Goal: Use online tool/utility: Utilize a website feature to perform a specific function

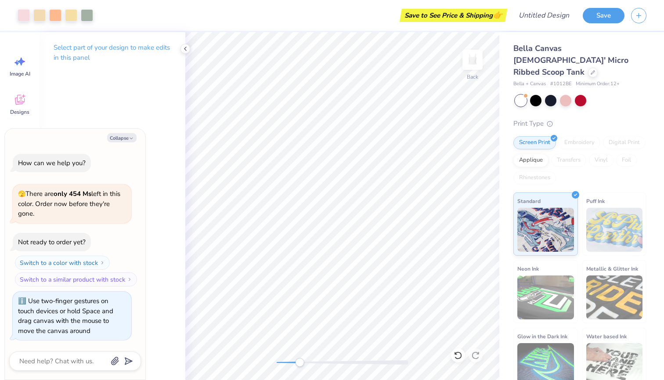
drag, startPoint x: 277, startPoint y: 362, endPoint x: 300, endPoint y: 365, distance: 22.9
click at [300, 365] on div "Accessibility label" at bounding box center [299, 362] width 9 height 9
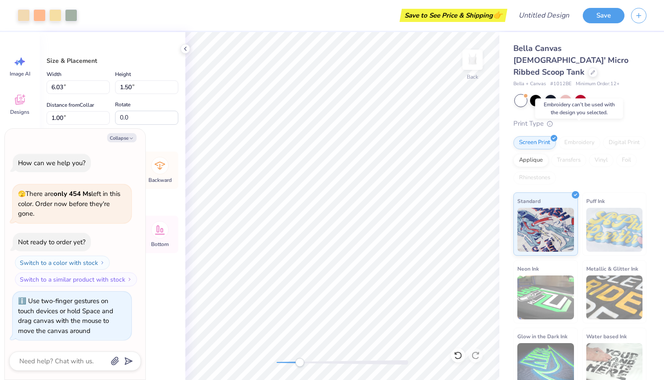
click at [577, 136] on div "Embroidery" at bounding box center [580, 142] width 42 height 13
click at [133, 141] on icon "button" at bounding box center [131, 138] width 5 height 5
type textarea "x"
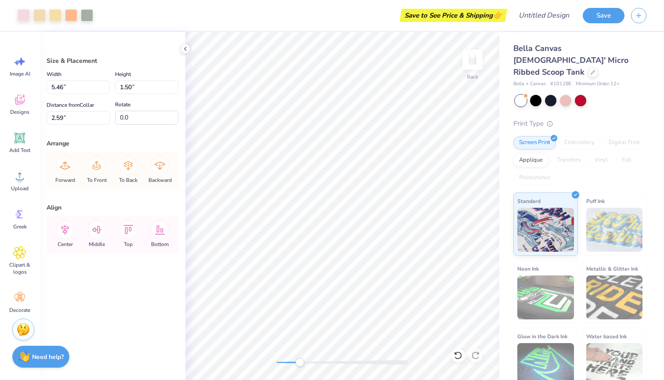
type input "2.62"
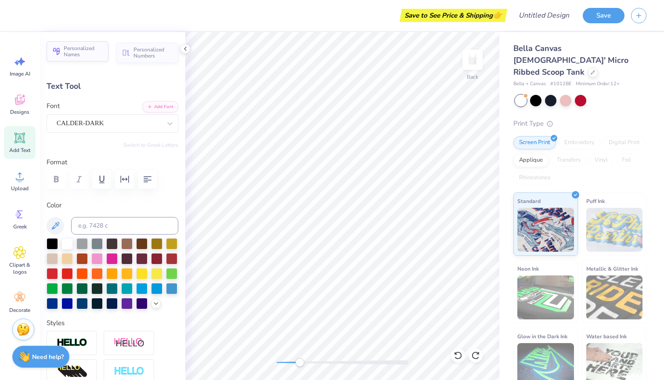
click at [87, 49] on span "Personalized Names" at bounding box center [84, 51] width 40 height 12
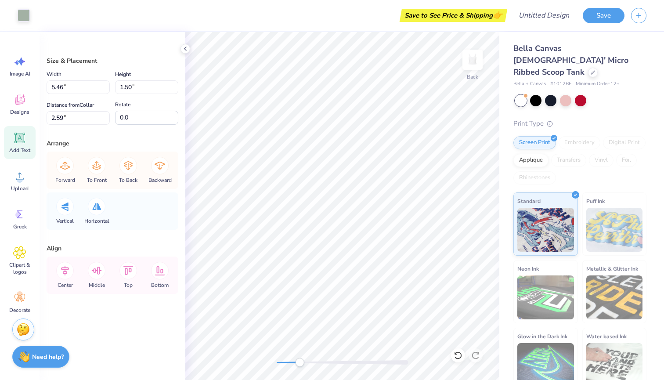
click at [22, 137] on icon at bounding box center [20, 138] width 8 height 8
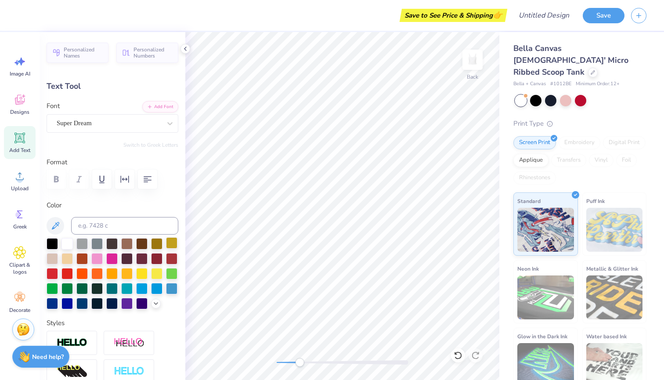
type textarea "d"
click at [100, 226] on input at bounding box center [124, 226] width 107 height 18
type input "d"
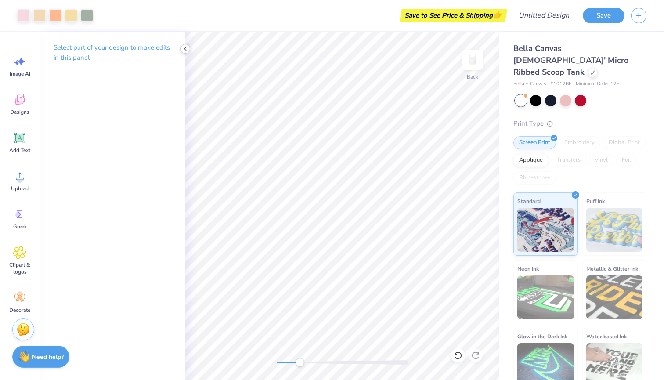
click at [187, 50] on icon at bounding box center [185, 48] width 7 height 7
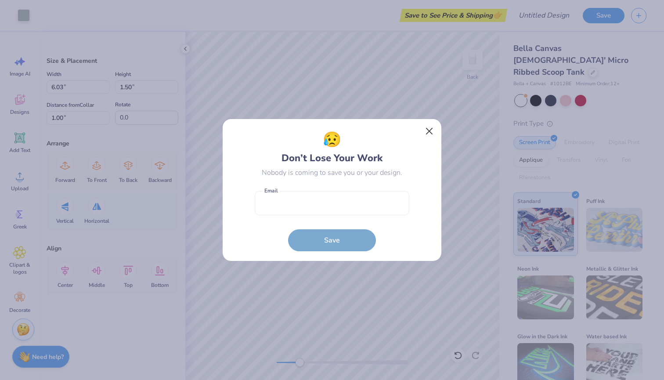
click at [426, 132] on button "Close" at bounding box center [429, 131] width 17 height 17
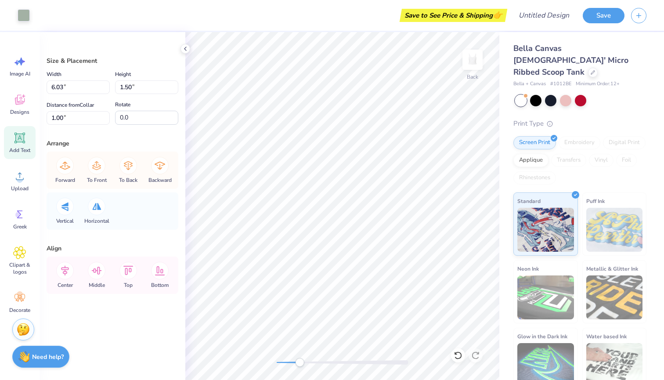
click at [17, 144] on icon at bounding box center [19, 137] width 13 height 13
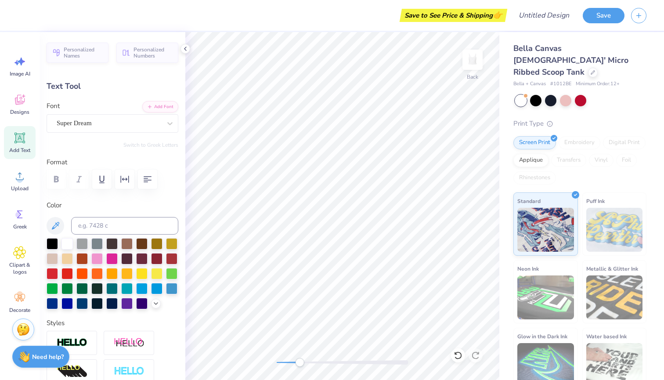
type textarea "f"
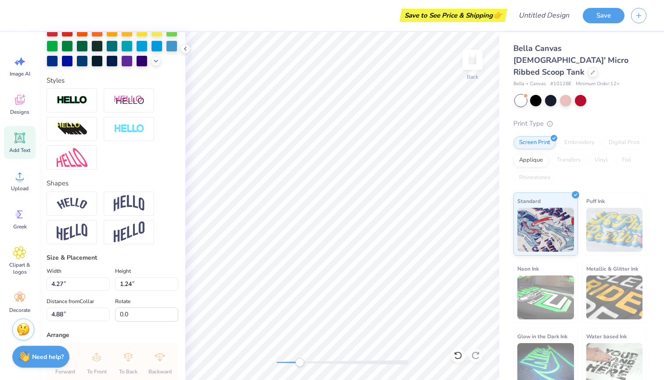
scroll to position [234, 0]
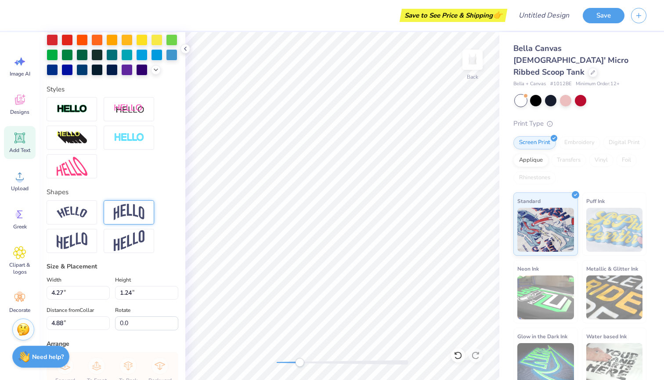
type textarea "[GEOGRAPHIC_DATA]"
click at [128, 208] on img at bounding box center [129, 212] width 31 height 17
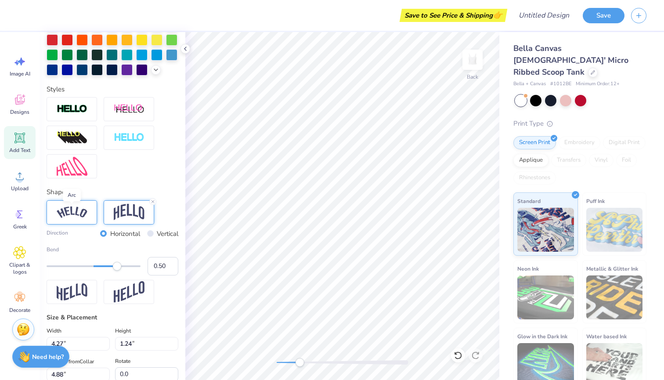
click at [76, 208] on img at bounding box center [72, 212] width 31 height 12
click at [138, 210] on img at bounding box center [129, 212] width 31 height 17
click at [64, 205] on div at bounding box center [72, 212] width 51 height 24
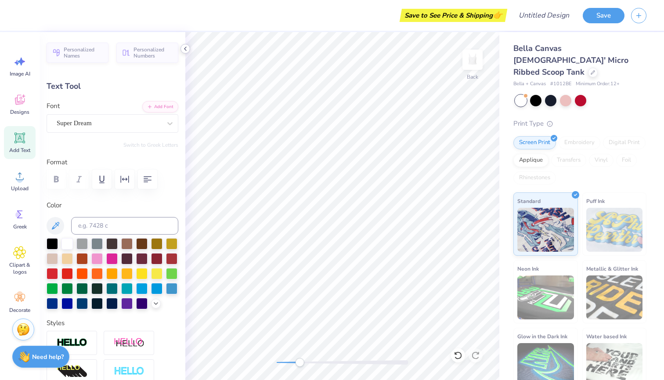
click at [183, 47] on icon at bounding box center [185, 48] width 7 height 7
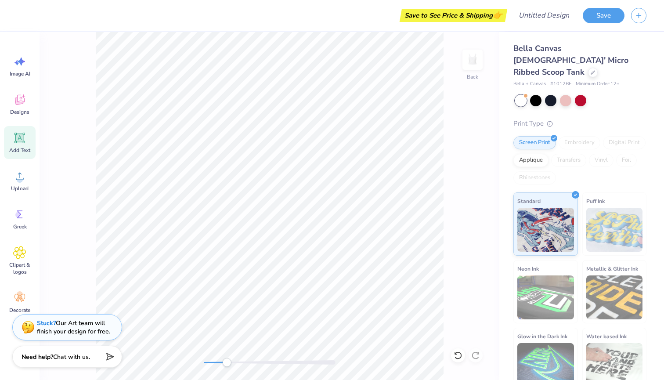
scroll to position [0, 1]
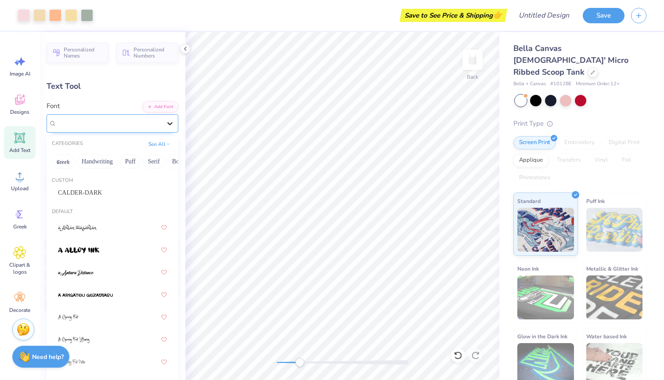
click at [166, 123] on icon at bounding box center [170, 123] width 9 height 9
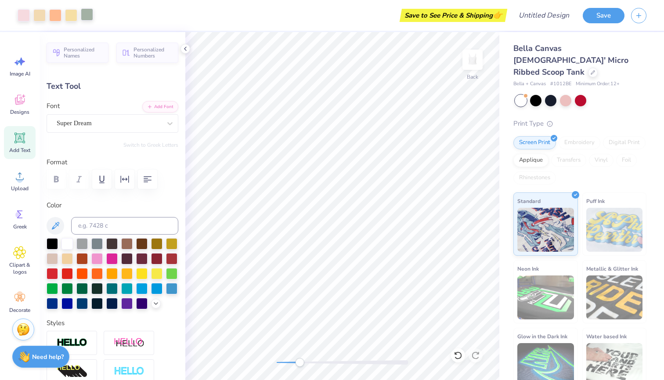
click at [86, 17] on div at bounding box center [87, 14] width 12 height 12
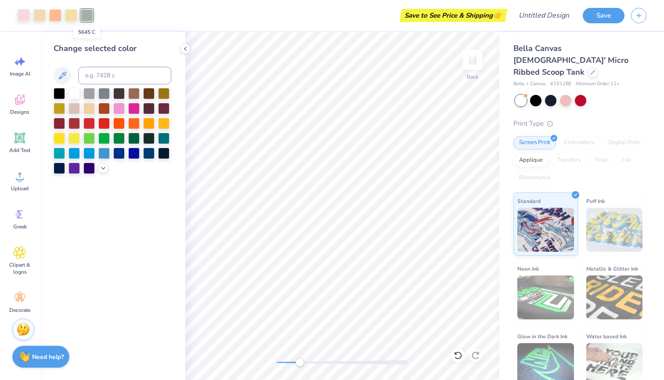
click at [86, 17] on div at bounding box center [87, 15] width 12 height 12
click at [132, 109] on div at bounding box center [133, 107] width 11 height 11
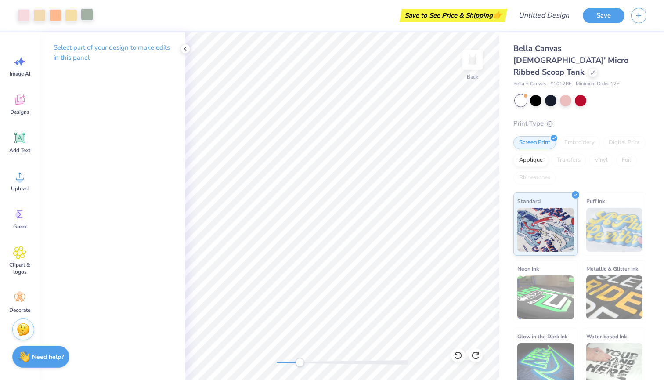
click at [89, 15] on div at bounding box center [87, 14] width 12 height 12
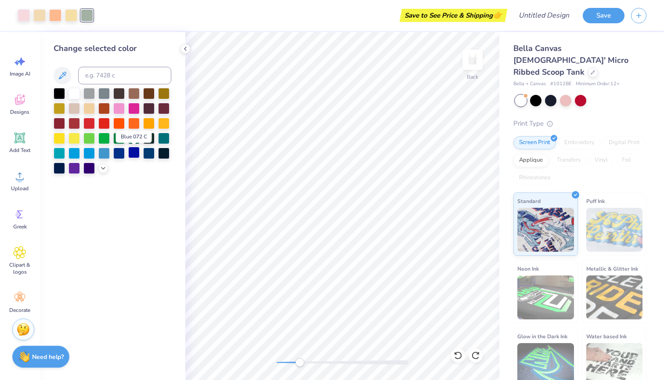
click at [131, 158] on div at bounding box center [133, 152] width 11 height 11
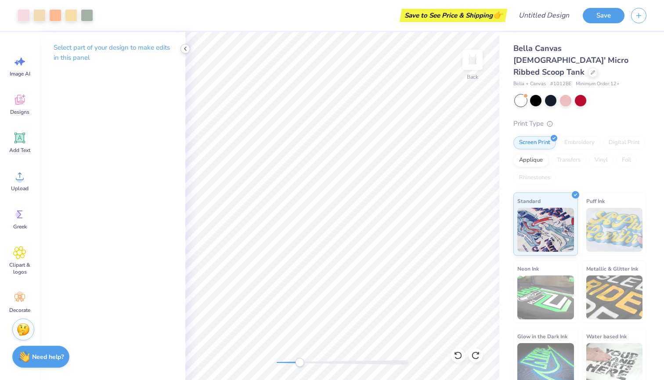
click at [187, 49] on icon at bounding box center [185, 48] width 7 height 7
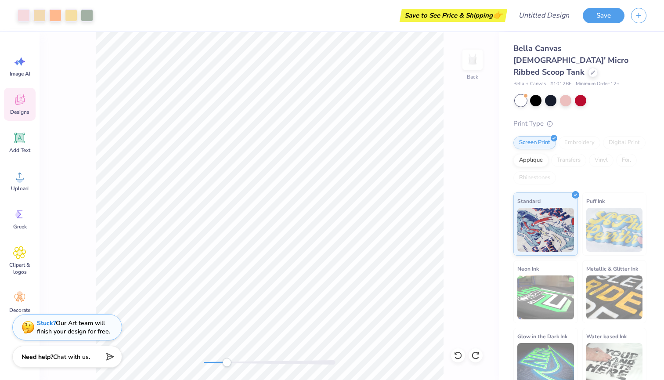
click at [18, 100] on icon at bounding box center [19, 99] width 13 height 13
